Goal: Transaction & Acquisition: Purchase product/service

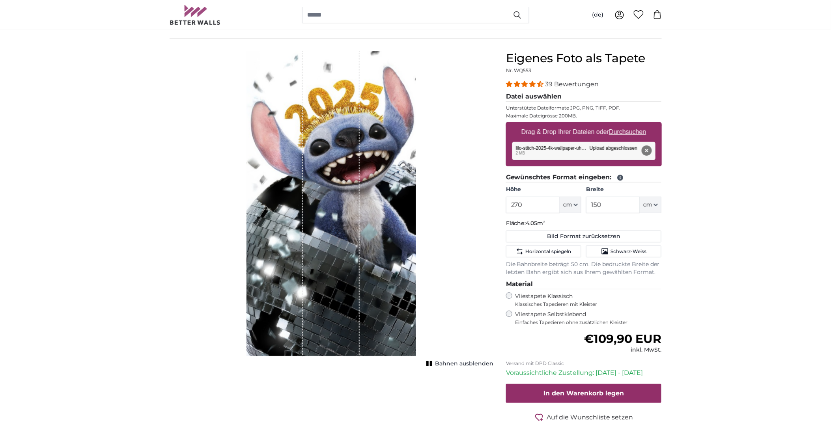
scroll to position [88, 0]
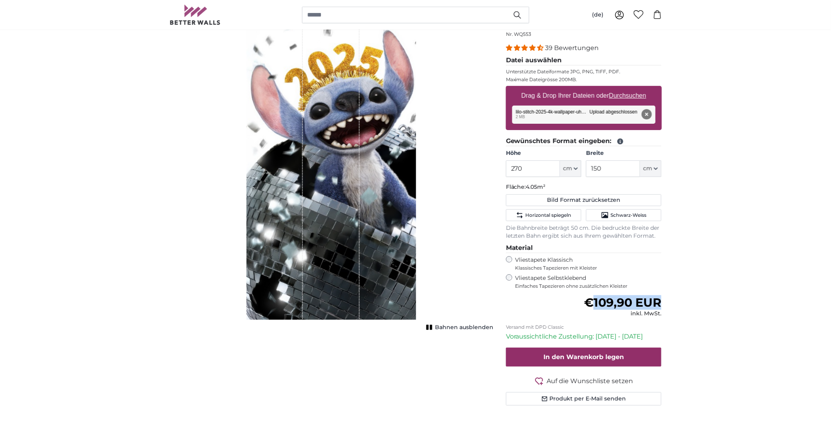
drag, startPoint x: 589, startPoint y: 301, endPoint x: 660, endPoint y: 292, distance: 72.0
click at [660, 292] on form "39 Bewertungen Datei auswählen Unterstützte Dateiformate JPG, PNG, TIFF, PDF. M…" at bounding box center [584, 224] width 156 height 362
drag, startPoint x: 660, startPoint y: 292, endPoint x: 750, endPoint y: 262, distance: 94.4
drag, startPoint x: 607, startPoint y: 169, endPoint x: 582, endPoint y: 169, distance: 25.6
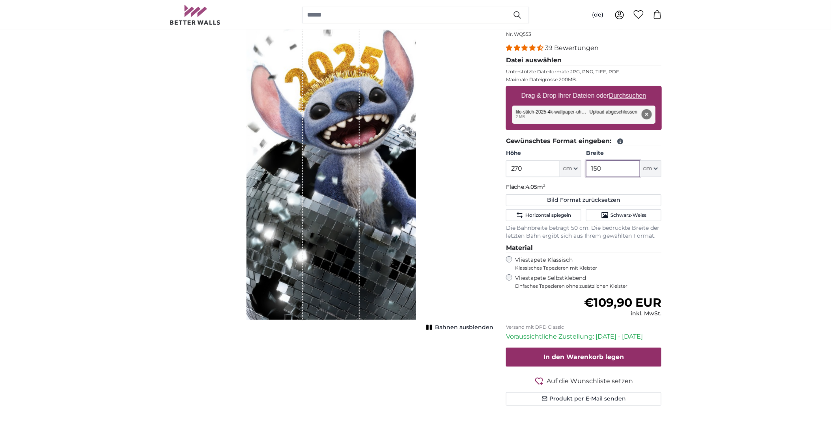
click at [582, 169] on div "Höhe 270 ft cm Centimeter (cm) Inches (inch) Feet (ft. in.) Breite 150 ft cm Ce…" at bounding box center [584, 163] width 156 height 28
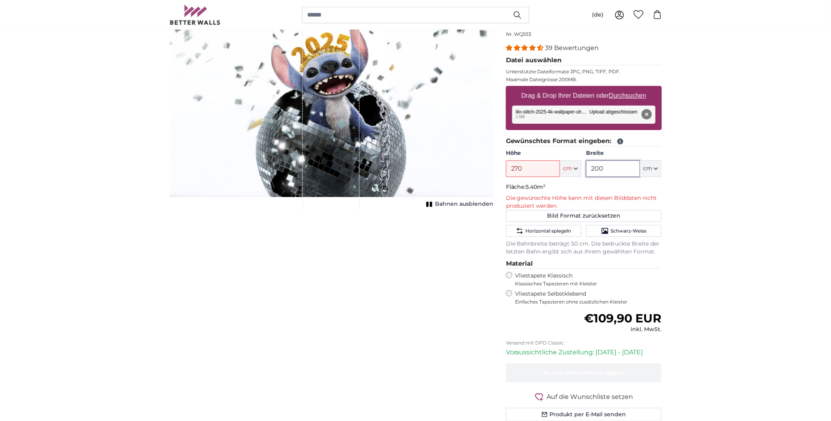
type input "200"
click at [527, 168] on input "270" at bounding box center [533, 168] width 54 height 17
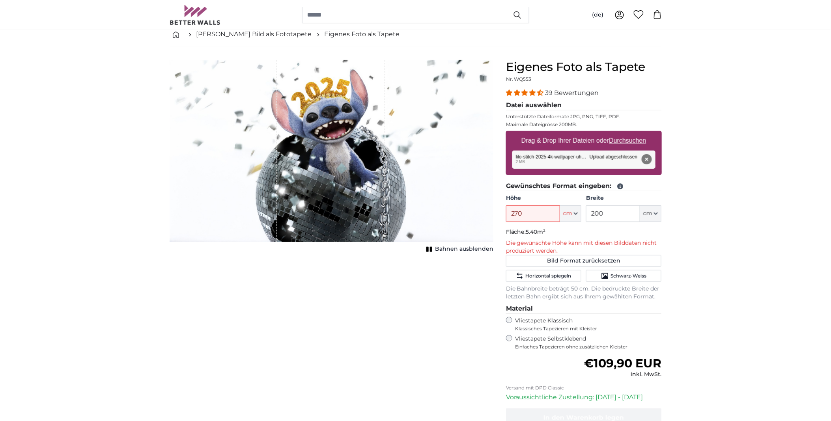
scroll to position [0, 0]
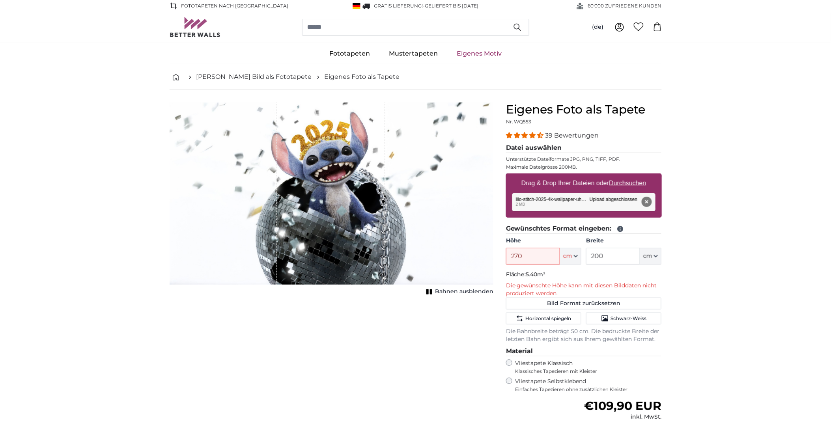
click at [570, 203] on div "Entfernen Nochmal versuchen Entfernen Hochladen Abbrechen Nochmal versuchen Ent…" at bounding box center [583, 202] width 143 height 18
click at [645, 200] on button "Entfernen" at bounding box center [646, 202] width 10 height 10
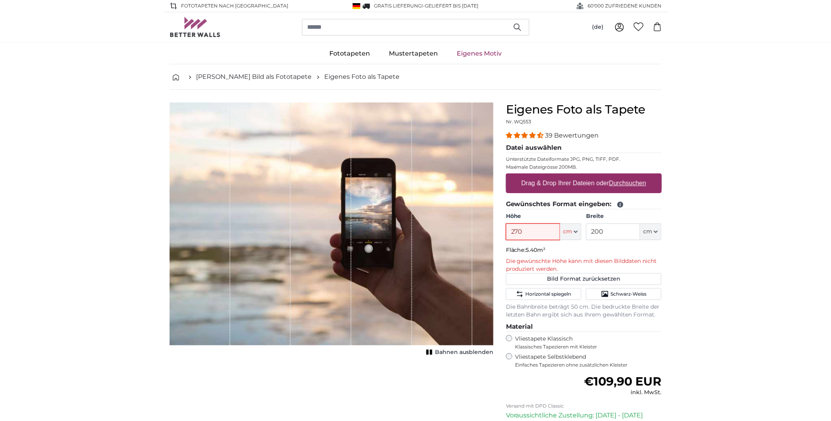
click at [549, 234] on input "270" at bounding box center [533, 232] width 54 height 17
click at [545, 229] on input "270" at bounding box center [533, 232] width 54 height 17
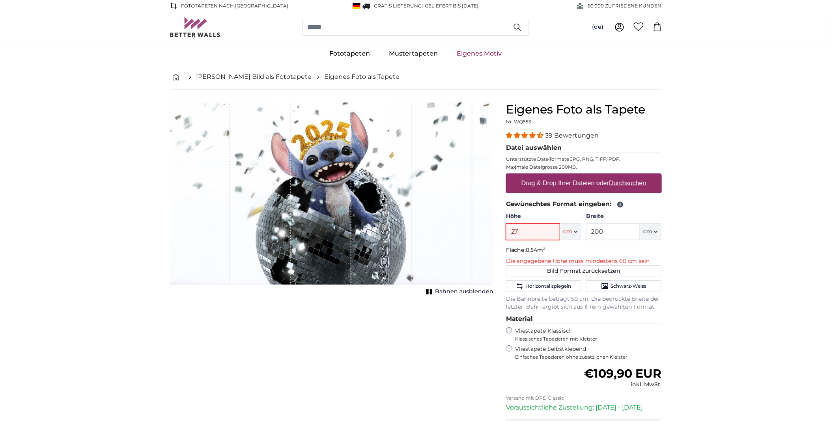
type input "270"
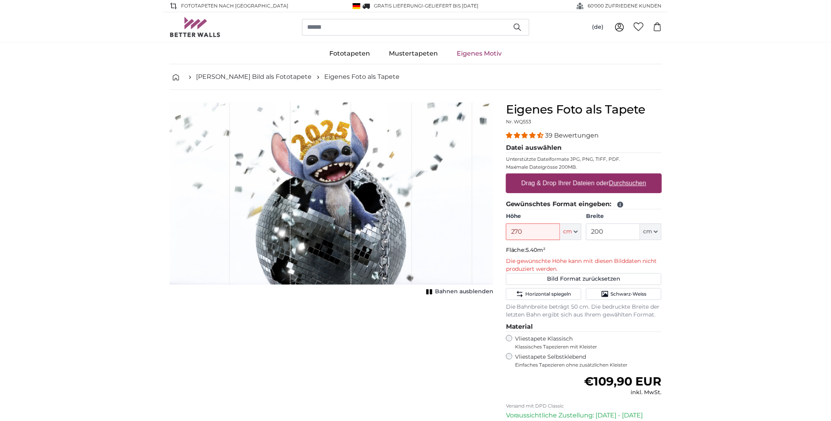
click at [627, 234] on input "200" at bounding box center [613, 232] width 54 height 17
click at [621, 235] on input "200" at bounding box center [613, 232] width 54 height 17
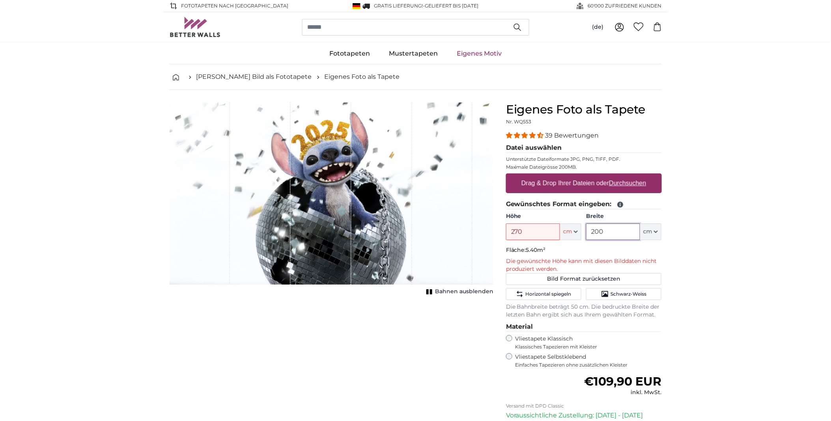
click at [621, 235] on input "200" at bounding box center [613, 232] width 54 height 17
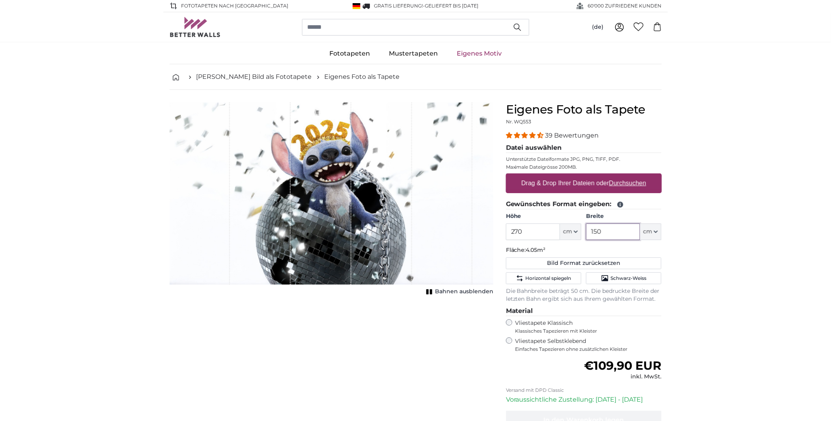
type input "150"
click at [617, 181] on u "Durchsuchen" at bounding box center [627, 183] width 37 height 7
click at [617, 176] on input "Drag & Drop Ihrer Dateien oder Durchsuchen" at bounding box center [584, 174] width 156 height 2
type input "**********"
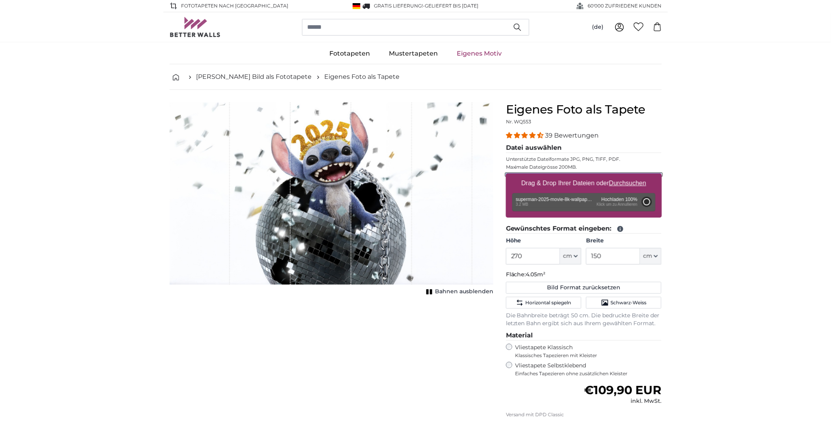
type input "200"
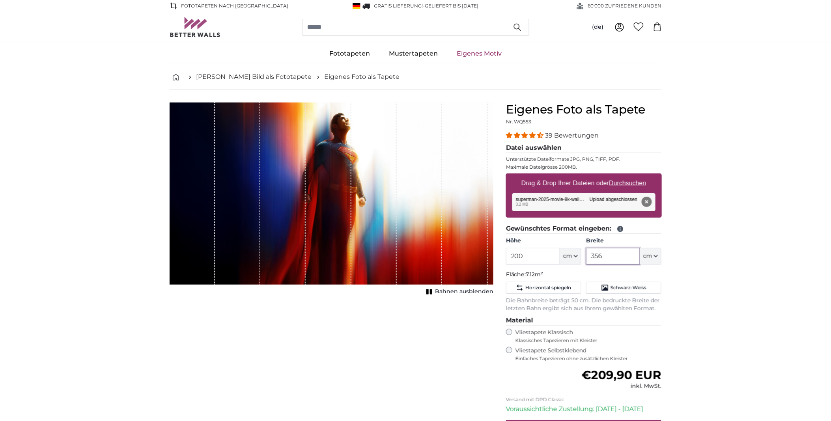
click at [615, 255] on input "356" at bounding box center [613, 256] width 54 height 17
type input "150"
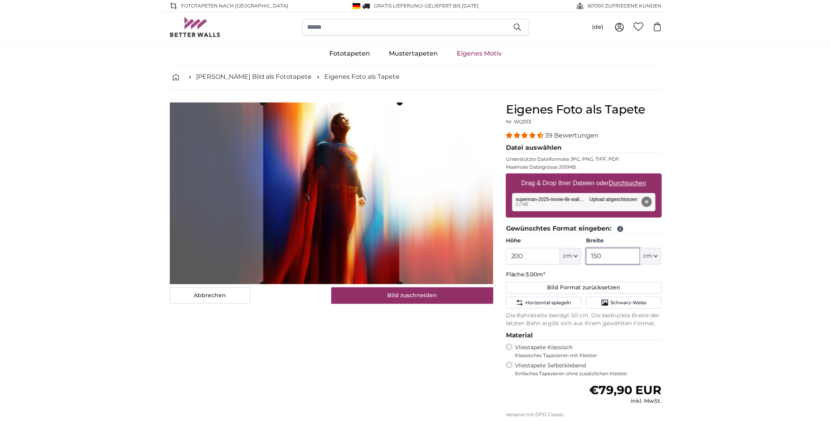
type input "150"
click at [541, 253] on input "200" at bounding box center [533, 256] width 54 height 17
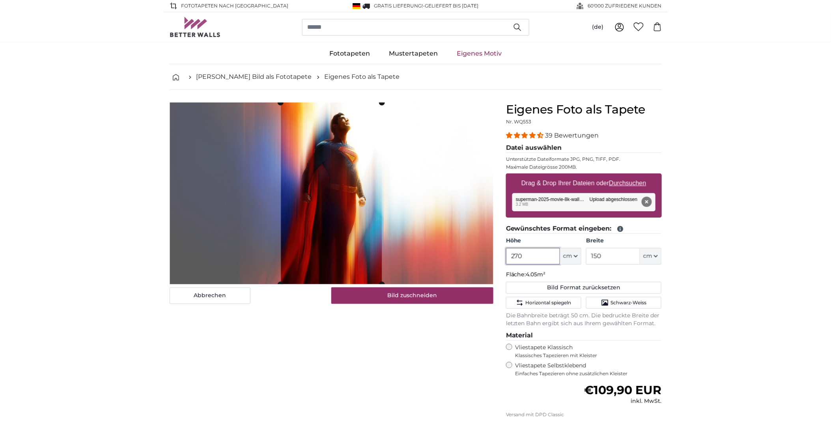
type input "270"
click at [390, 296] on button "Bild zuschneiden" at bounding box center [412, 295] width 162 height 17
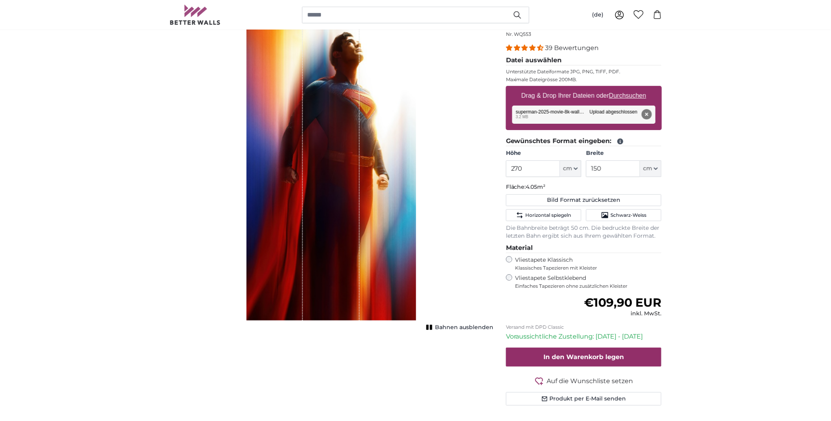
scroll to position [44, 0]
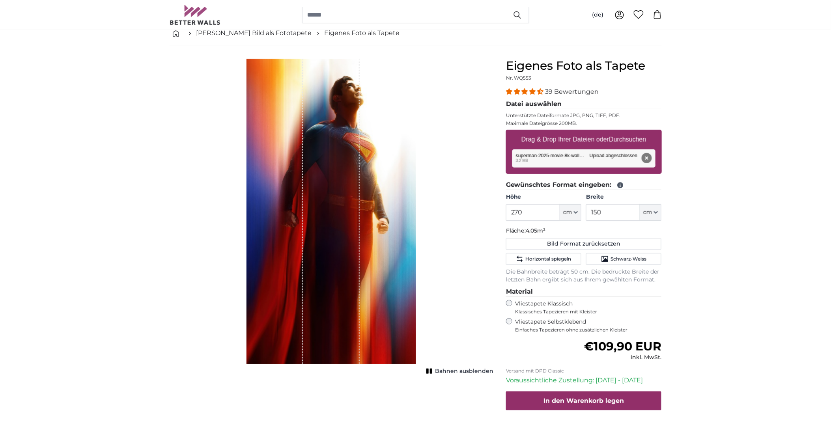
click at [452, 371] on span "Bahnen ausblenden" at bounding box center [464, 371] width 58 height 8
click at [645, 156] on button "Entfernen" at bounding box center [646, 158] width 10 height 10
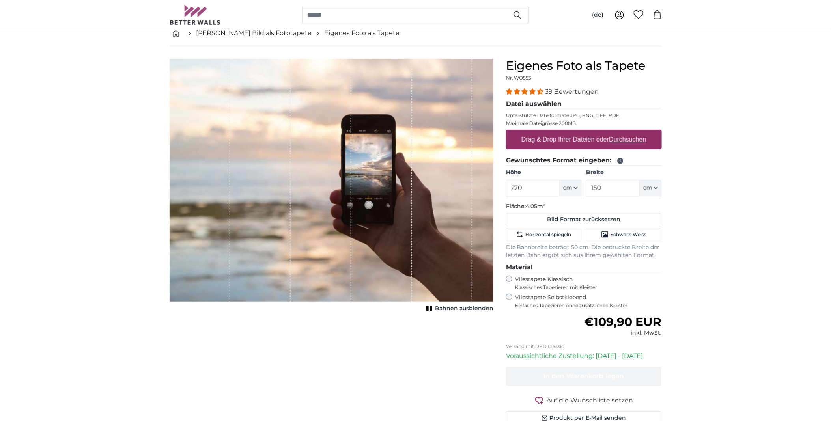
click at [549, 132] on label "Drag & Drop Ihrer Dateien oder Durchsuchen" at bounding box center [583, 140] width 131 height 16
click at [549, 132] on input "Drag & Drop Ihrer Dateien oder Durchsuchen" at bounding box center [584, 131] width 156 height 2
type input "**********"
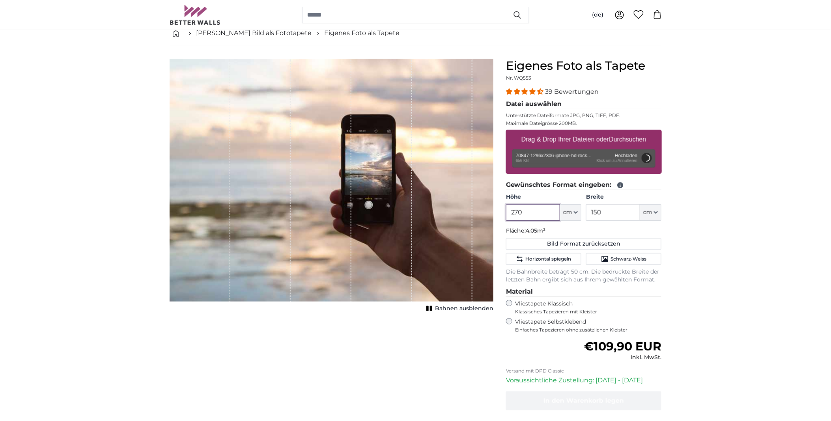
click at [548, 209] on input "270" at bounding box center [533, 212] width 54 height 17
click at [605, 211] on input "150" at bounding box center [613, 212] width 54 height 17
type input "160.7"
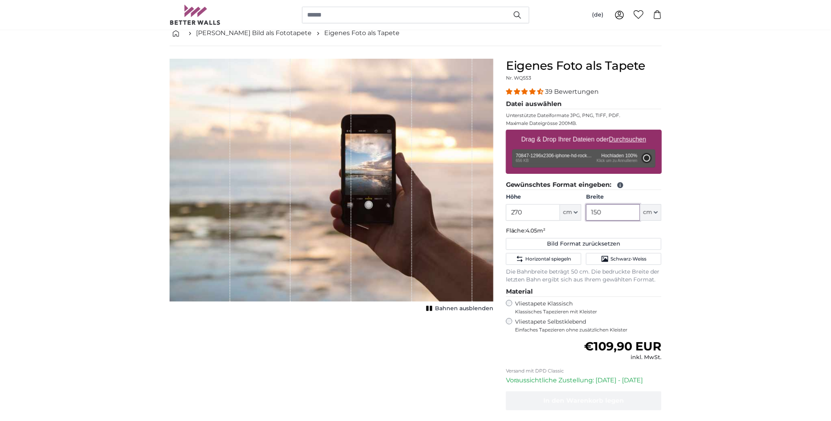
type input "90"
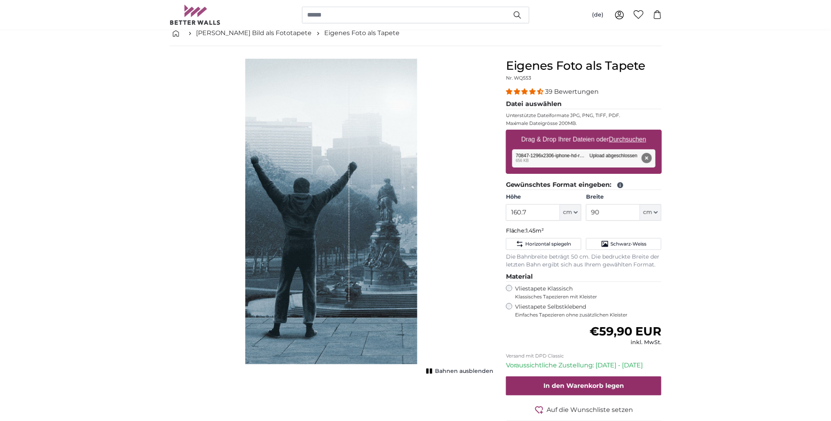
drag, startPoint x: 500, startPoint y: 218, endPoint x: 459, endPoint y: 216, distance: 40.2
click at [459, 216] on product-detail "Abbrechen Bild zuschneiden Bahnen ausblenden Eigenes Foto als Tapete Nr. WQ553 …" at bounding box center [415, 249] width 505 height 407
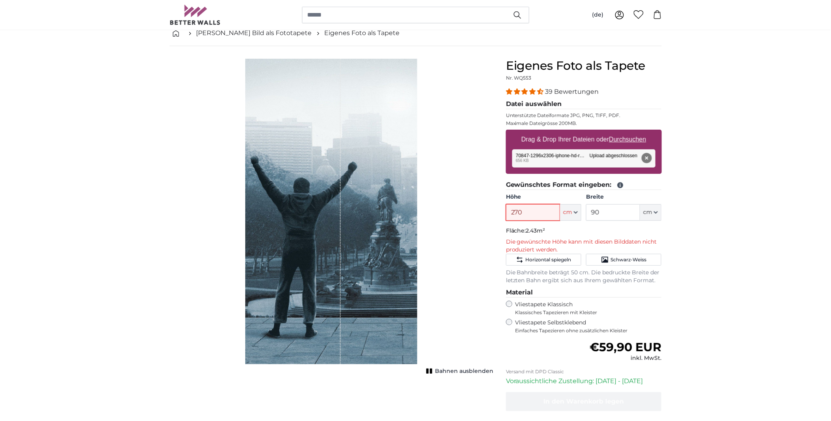
type input "270"
click at [601, 211] on input "90" at bounding box center [613, 212] width 54 height 17
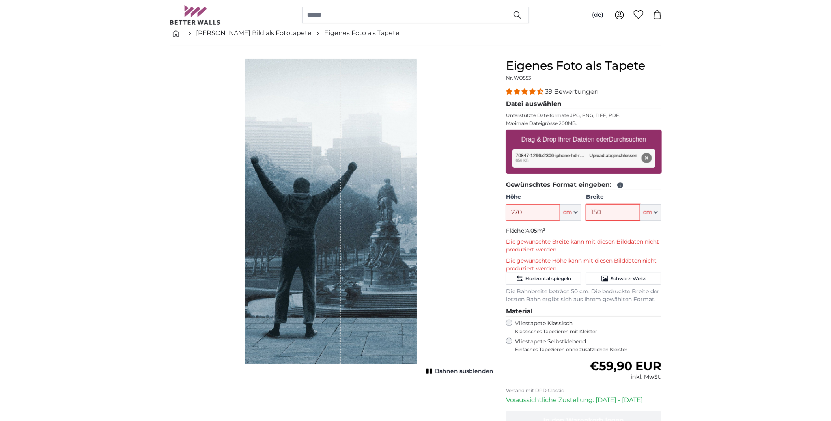
type input "150"
click at [643, 154] on button "Entfernen" at bounding box center [646, 158] width 10 height 10
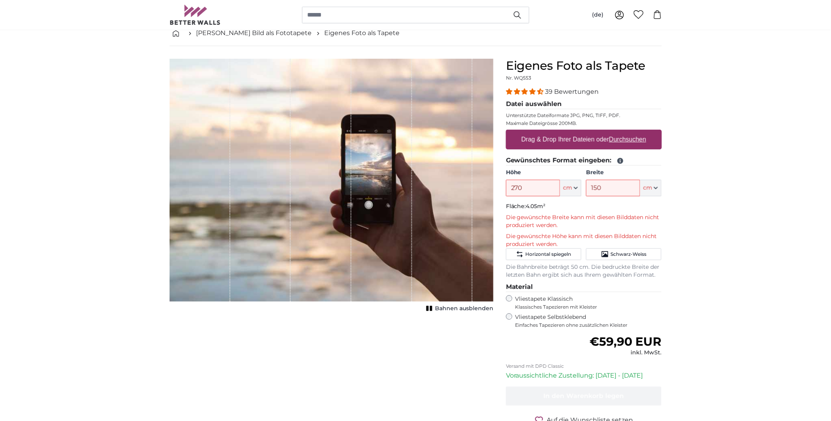
click at [644, 140] on u "Durchsuchen" at bounding box center [627, 139] width 37 height 7
click at [644, 132] on input "Drag & Drop Ihrer Dateien oder Durchsuchen" at bounding box center [584, 131] width 156 height 2
type input "**********"
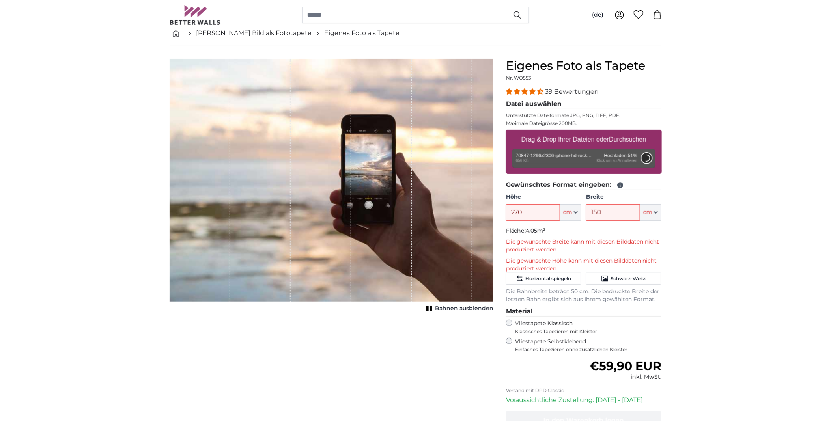
click at [648, 160] on button "Abbrechen" at bounding box center [646, 158] width 10 height 10
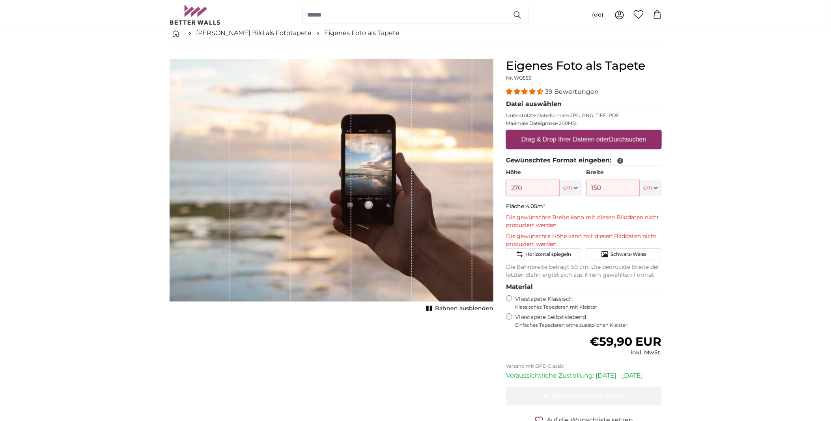
click at [643, 140] on u "Durchsuchen" at bounding box center [627, 139] width 37 height 7
click at [643, 132] on input "Drag & Drop Ihrer Dateien oder Durchsuchen" at bounding box center [584, 131] width 156 height 2
type input "**********"
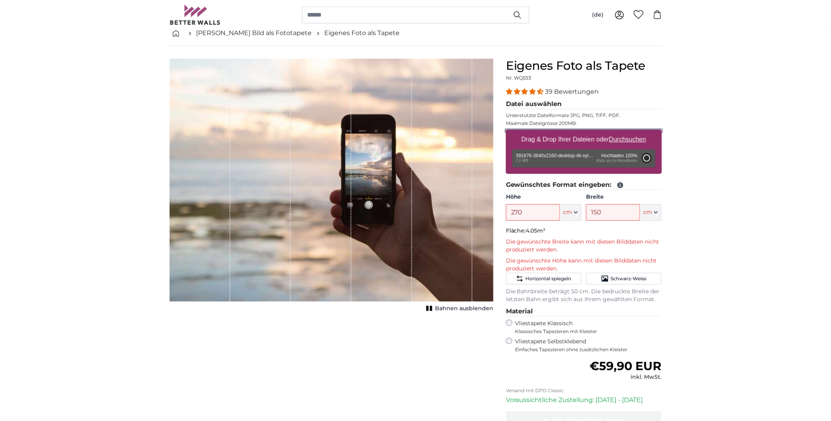
type input "175"
type input "311.5"
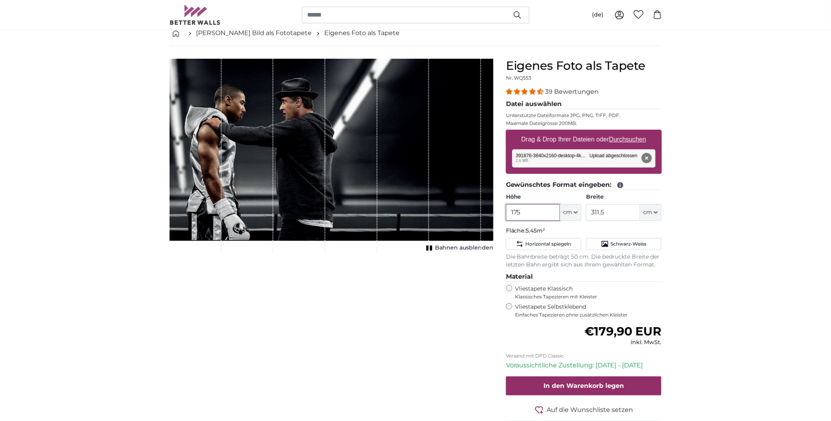
click at [549, 212] on input "175" at bounding box center [533, 212] width 54 height 17
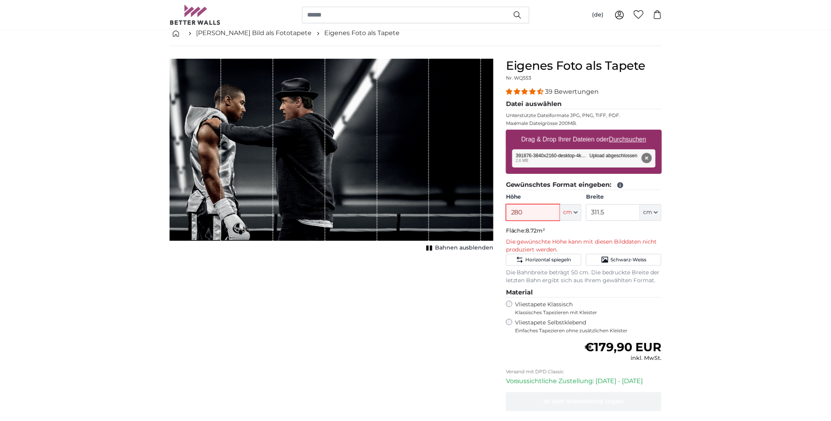
type input "280"
click at [601, 210] on input "311.5" at bounding box center [613, 212] width 54 height 17
type input "150"
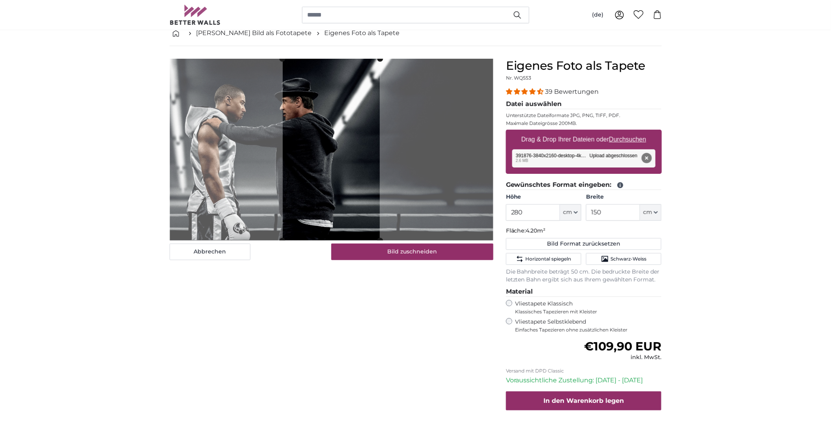
click at [528, 213] on input "280" at bounding box center [533, 212] width 54 height 17
type input "270"
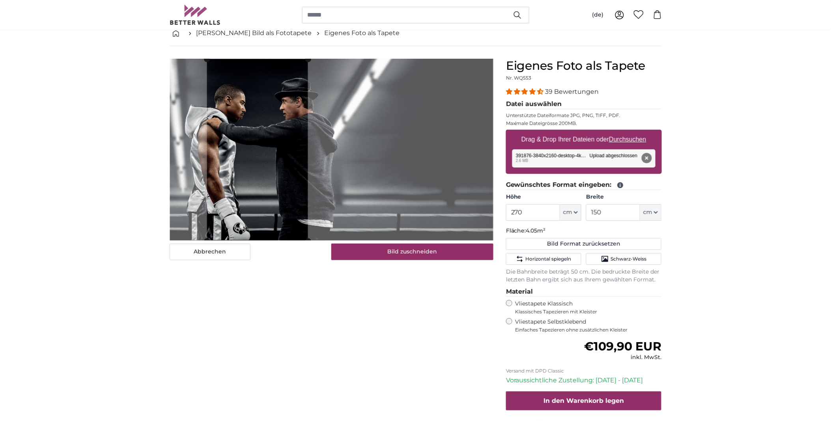
click at [291, 192] on cropper-handle at bounding box center [257, 150] width 101 height 182
click at [412, 250] on button "Bild zuschneiden" at bounding box center [412, 252] width 162 height 17
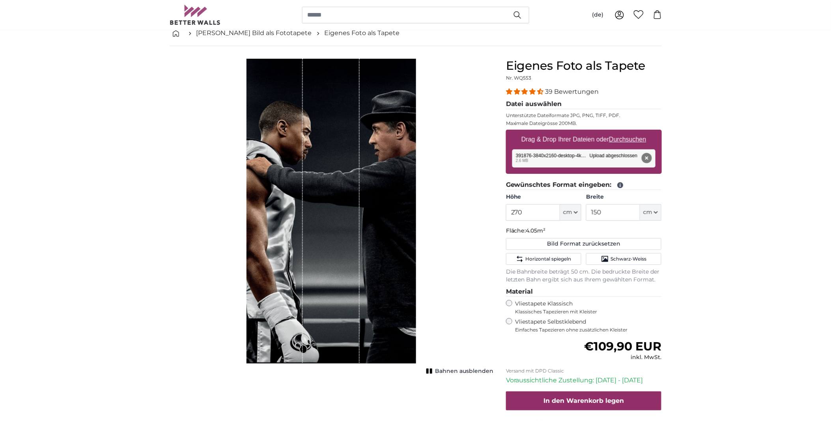
click at [465, 214] on div "Bahnen ausblenden" at bounding box center [332, 216] width 324 height 315
click at [459, 219] on div "Bahnen ausblenden" at bounding box center [332, 216] width 324 height 315
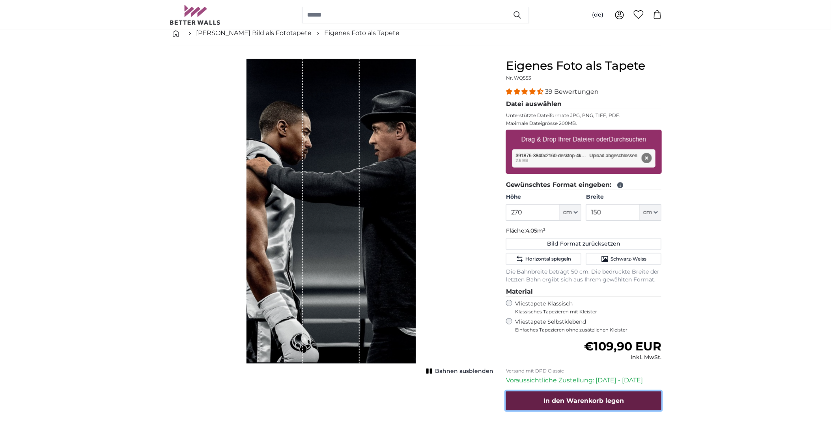
click at [576, 403] on span "In den Warenkorb legen" at bounding box center [583, 400] width 80 height 7
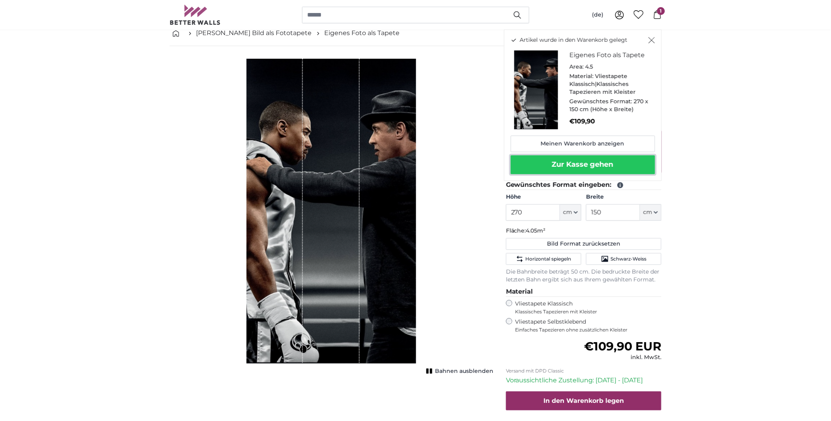
click at [600, 162] on button "Zur Kasse gehen" at bounding box center [583, 164] width 144 height 19
